Goal: Find specific page/section: Find specific page/section

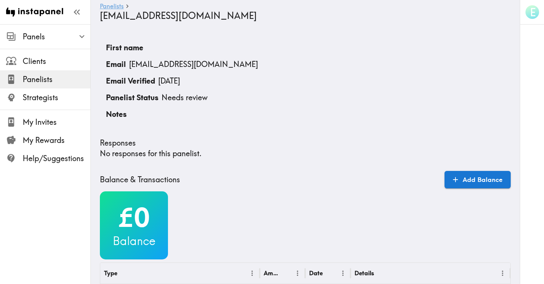
click at [113, 7] on link "Panelists" at bounding box center [112, 6] width 24 height 7
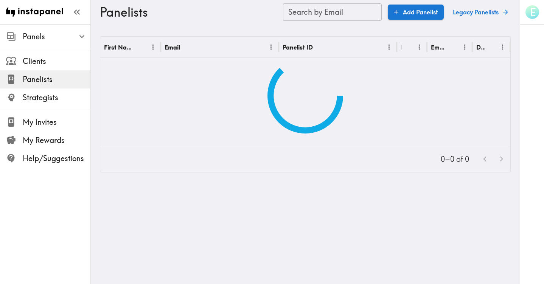
click at [314, 16] on input "Search by Email" at bounding box center [332, 11] width 99 height 17
paste input "text"
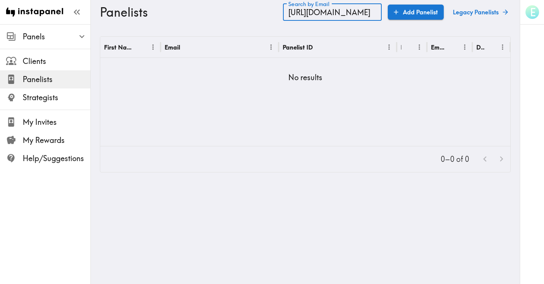
click at [324, 15] on input "[URL][DOMAIN_NAME]" at bounding box center [332, 11] width 99 height 17
type input "[URL][DOMAIN_NAME]"
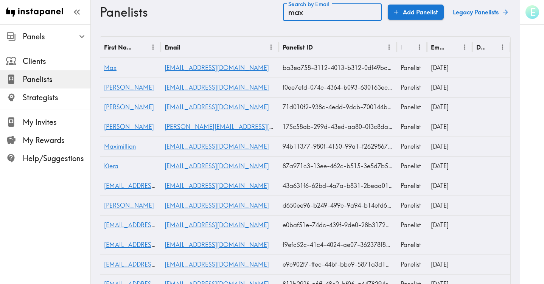
drag, startPoint x: 321, startPoint y: 13, endPoint x: 264, endPoint y: 12, distance: 57.6
click at [264, 12] on div "Panelists Search by Email max Search by Email Add Panelist Legacy Panelists" at bounding box center [305, 12] width 411 height 24
paste input "text"
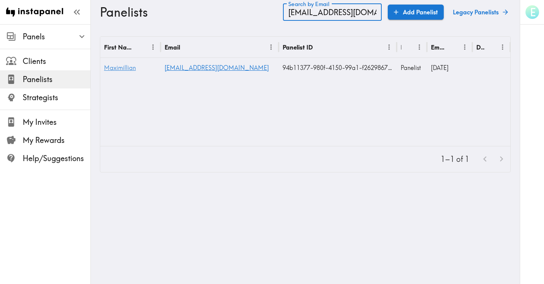
type input "[EMAIL_ADDRESS][DOMAIN_NAME]"
click at [124, 70] on span "Maximillian" at bounding box center [120, 68] width 32 height 8
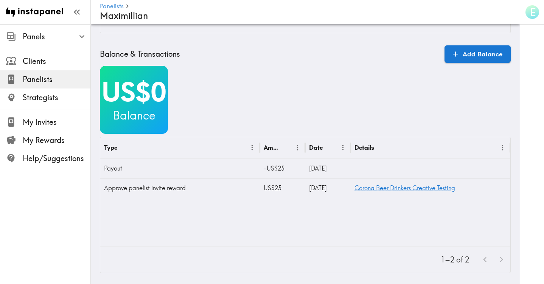
scroll to position [265, 0]
